Goal: Use online tool/utility: Utilize a website feature to perform a specific function

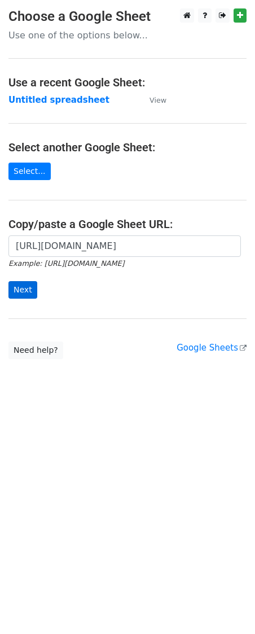
scroll to position [0, 253]
type input "[URL][DOMAIN_NAME]"
click at [17, 285] on input "Next" at bounding box center [22, 289] width 29 height 17
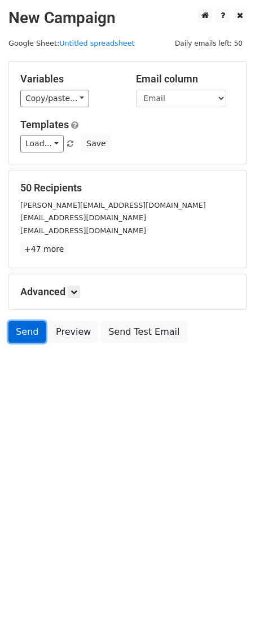
click at [21, 339] on link "Send" at bounding box center [26, 331] width 37 height 21
